Goal: Information Seeking & Learning: Learn about a topic

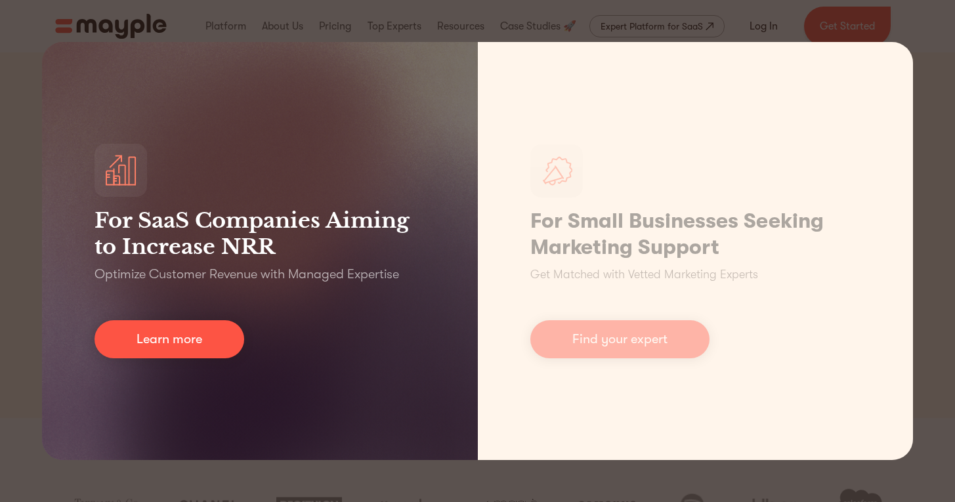
click at [390, 159] on div "For SaaS Companies Aiming to Increase NRR Optimize Customer Revenue with Manage…" at bounding box center [260, 251] width 436 height 418
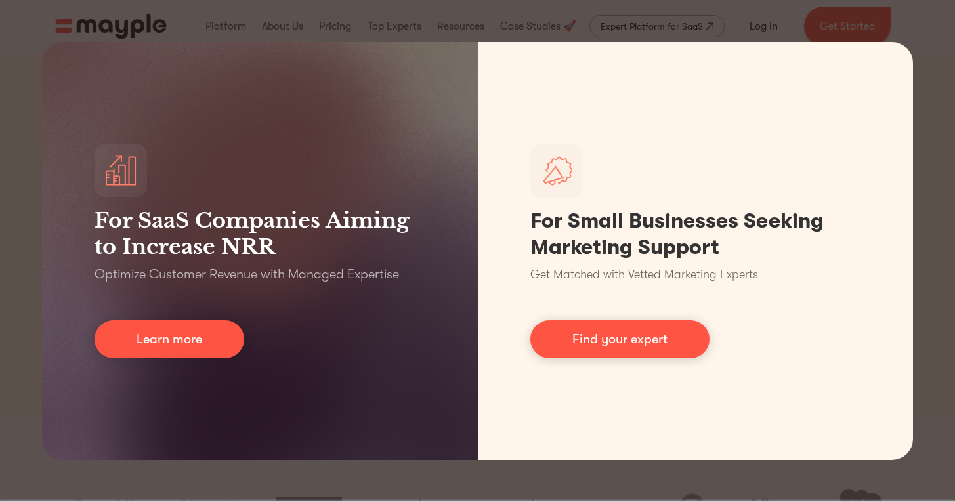
click at [938, 6] on div "For SaaS Companies Aiming to Increase NRR Optimize Customer Revenue with Manage…" at bounding box center [477, 251] width 955 height 502
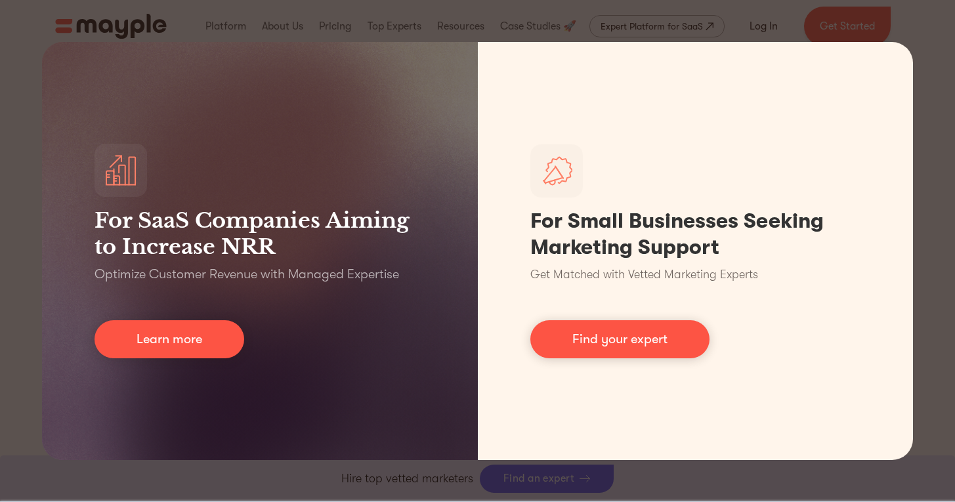
scroll to position [438, 0]
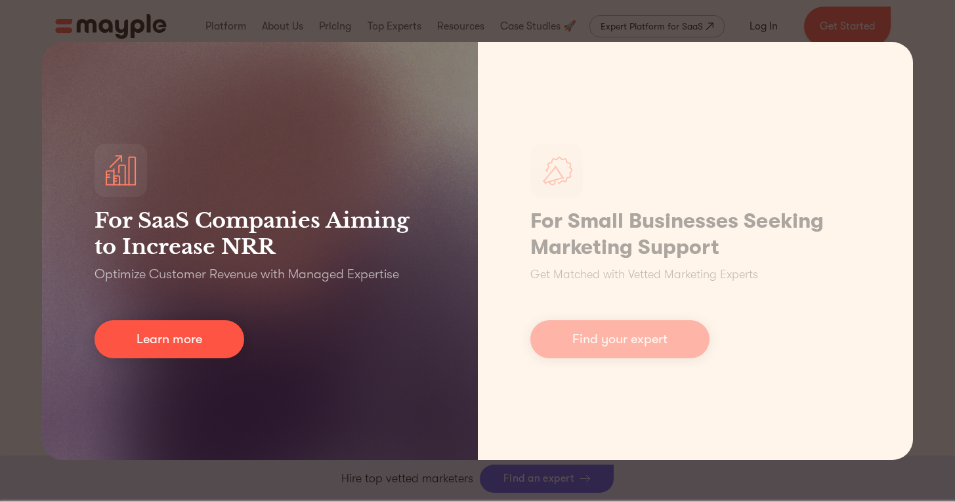
click at [52, 432] on div "For SaaS Companies Aiming to Increase NRR Optimize Customer Revenue with Manage…" at bounding box center [260, 251] width 436 height 418
click at [179, 365] on div "For SaaS Companies Aiming to Increase NRR Optimize Customer Revenue with Manage…" at bounding box center [260, 251] width 436 height 418
click at [179, 361] on div "For SaaS Companies Aiming to Increase NRR Optimize Customer Revenue with Manage…" at bounding box center [260, 251] width 436 height 418
click at [179, 354] on link "Learn more" at bounding box center [169, 339] width 150 height 38
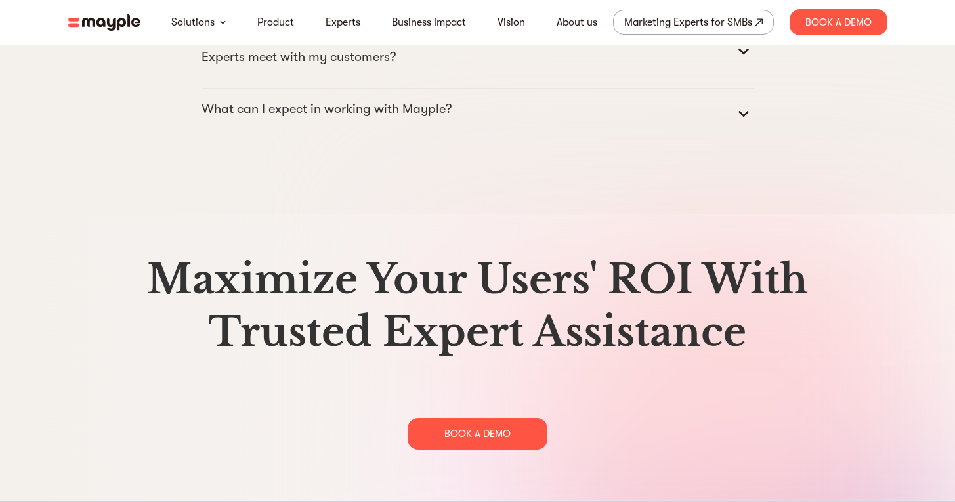
scroll to position [6607, 0]
